Goal: Information Seeking & Learning: Learn about a topic

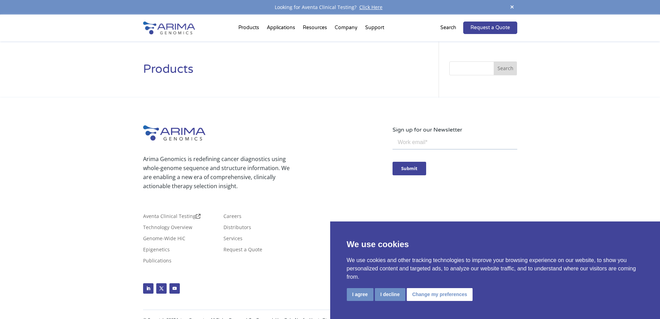
click at [465, 70] on input "Search" at bounding box center [484, 68] width 68 height 14
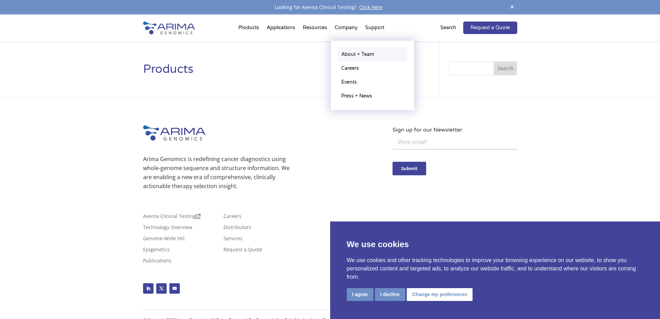
click at [350, 60] on link "About + Team" at bounding box center [372, 54] width 69 height 14
